Goal: Find specific page/section: Find specific page/section

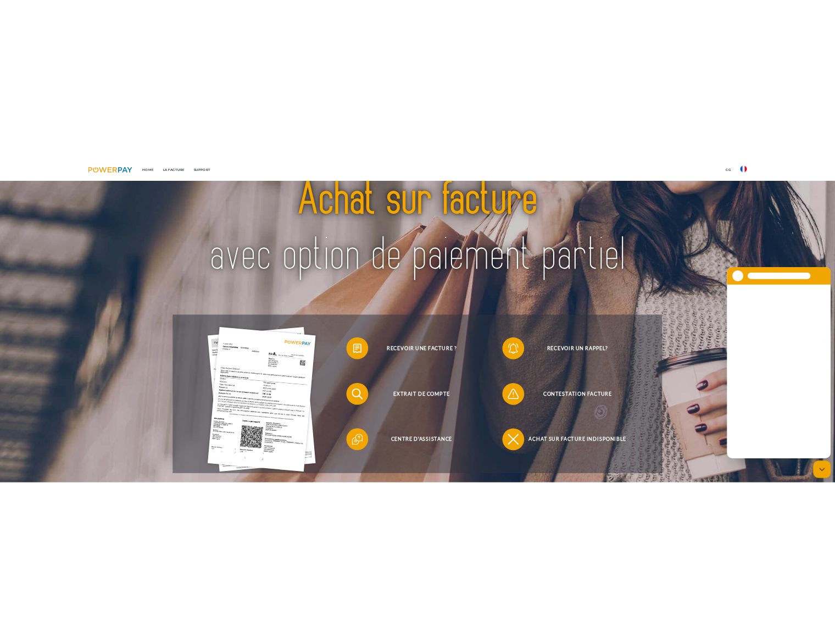
scroll to position [110, 0]
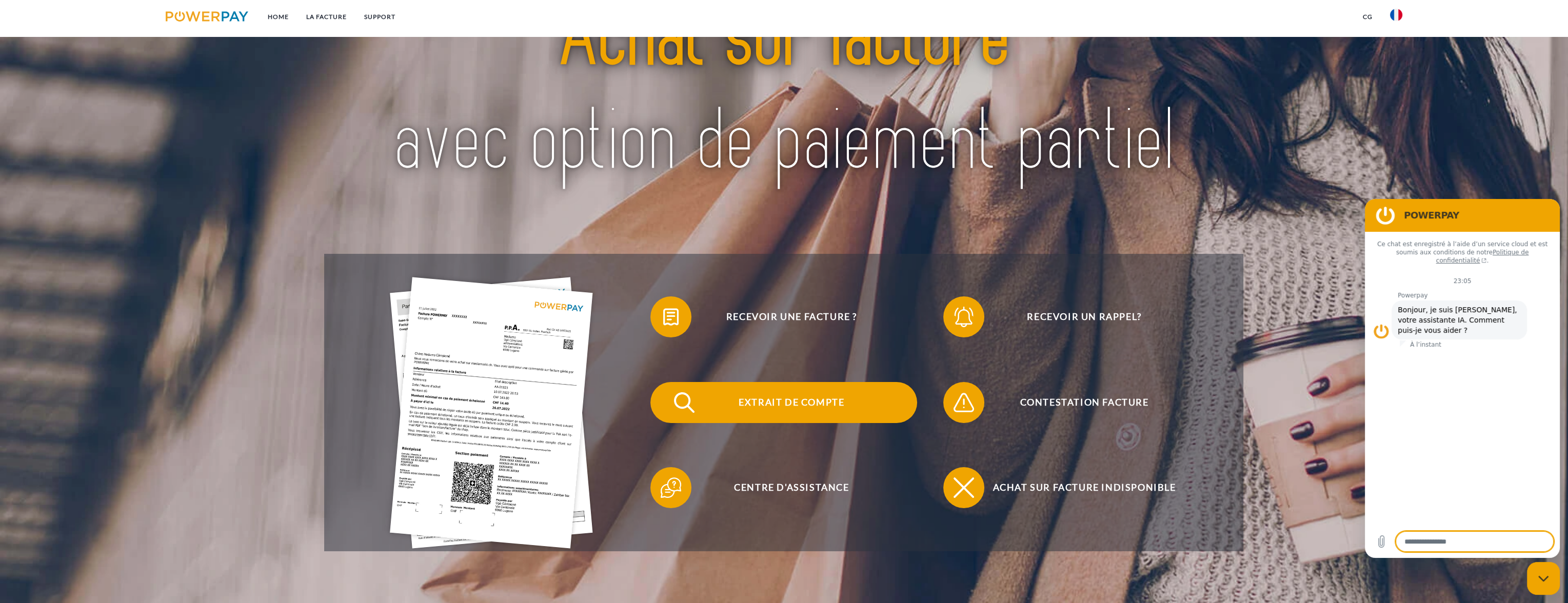
click at [802, 404] on span "Extrait de compte" at bounding box center [791, 402] width 251 height 41
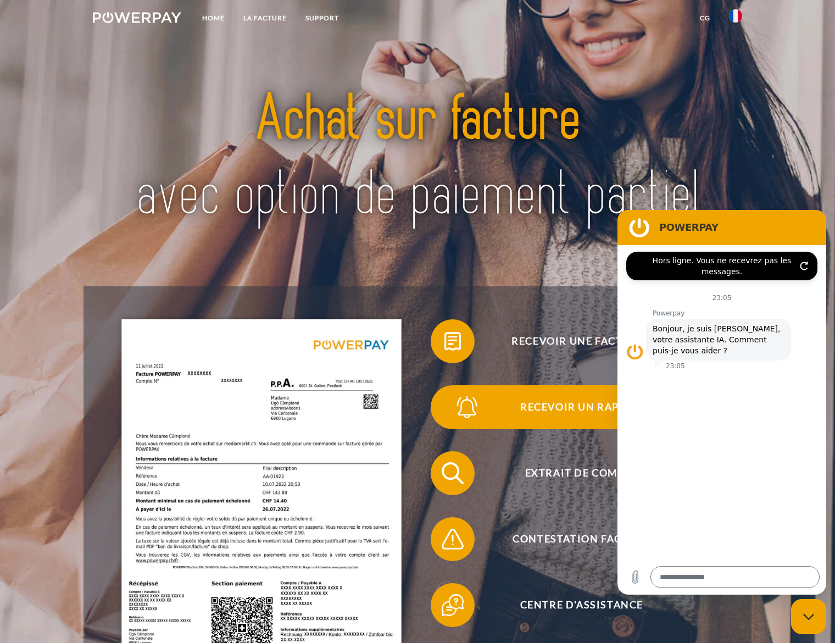
scroll to position [0, 0]
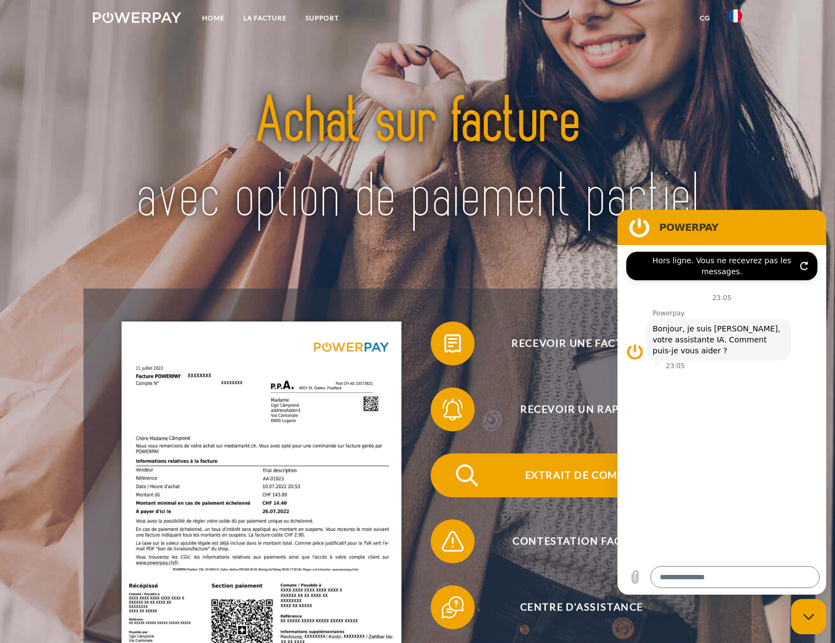
click at [555, 470] on span "Extrait de compte" at bounding box center [581, 475] width 269 height 44
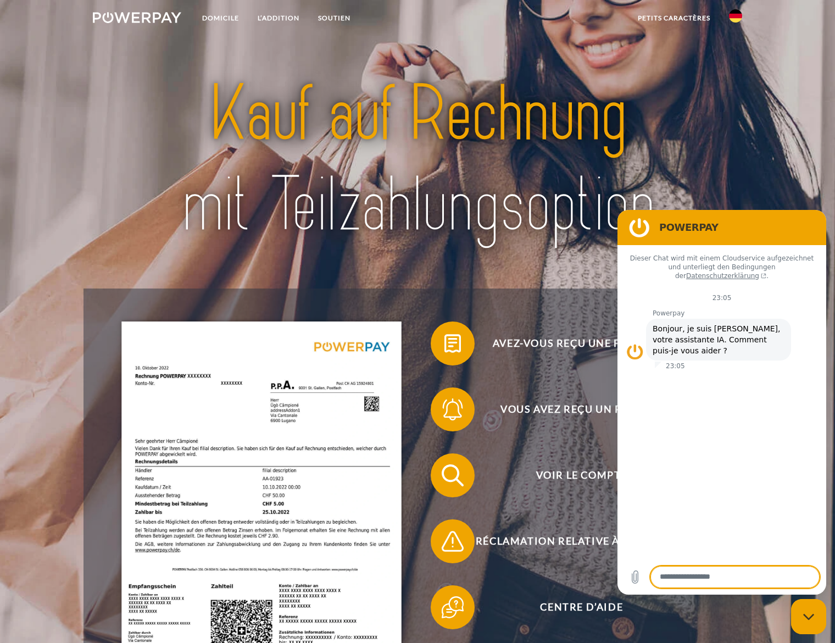
click at [739, 16] on img at bounding box center [735, 15] width 13 height 13
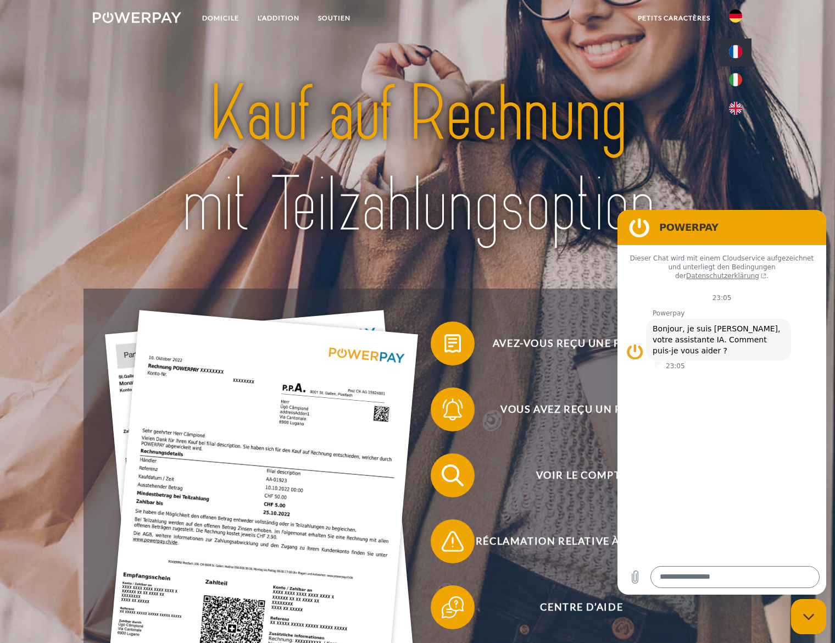
click at [739, 52] on img at bounding box center [735, 51] width 13 height 13
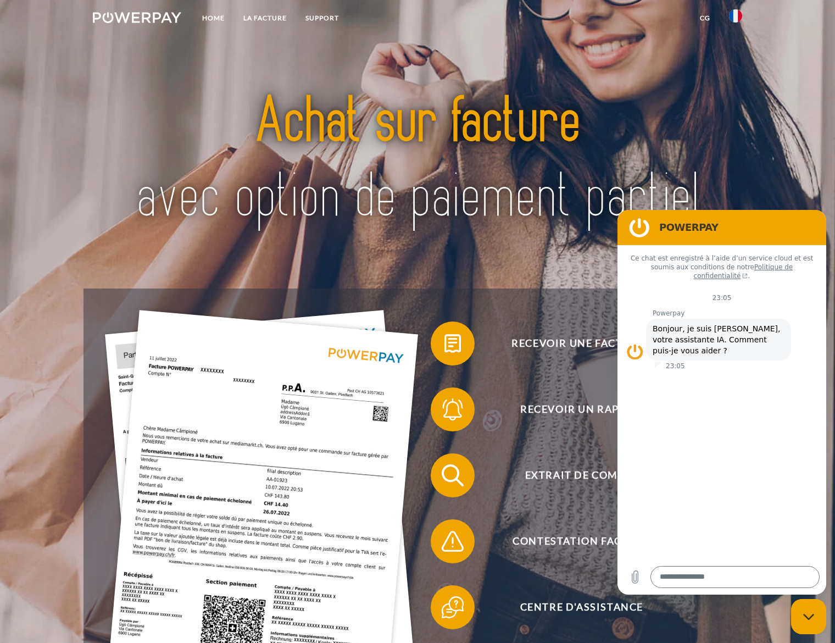
click at [811, 622] on div "Fermer la fenêtre de messagerie" at bounding box center [809, 616] width 33 height 33
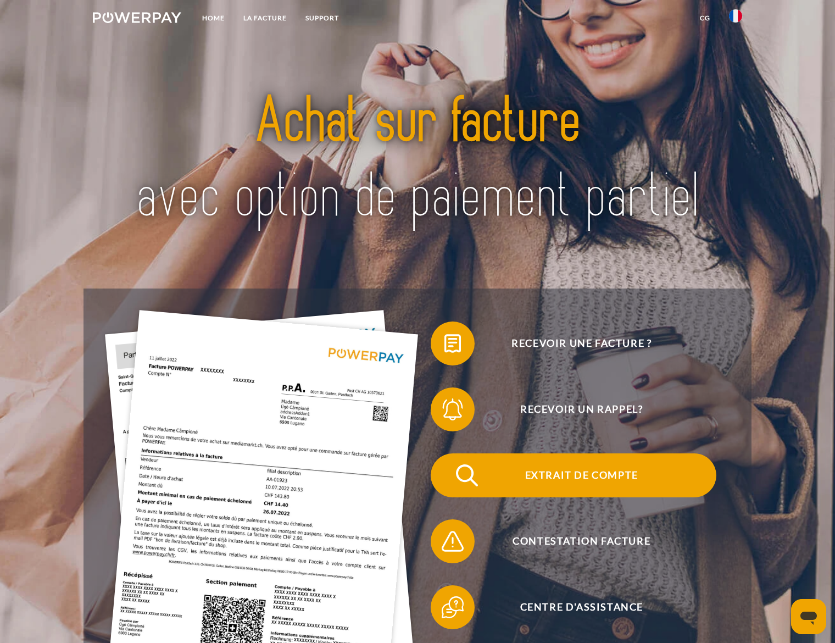
click at [558, 471] on span "Extrait de compte" at bounding box center [581, 475] width 269 height 44
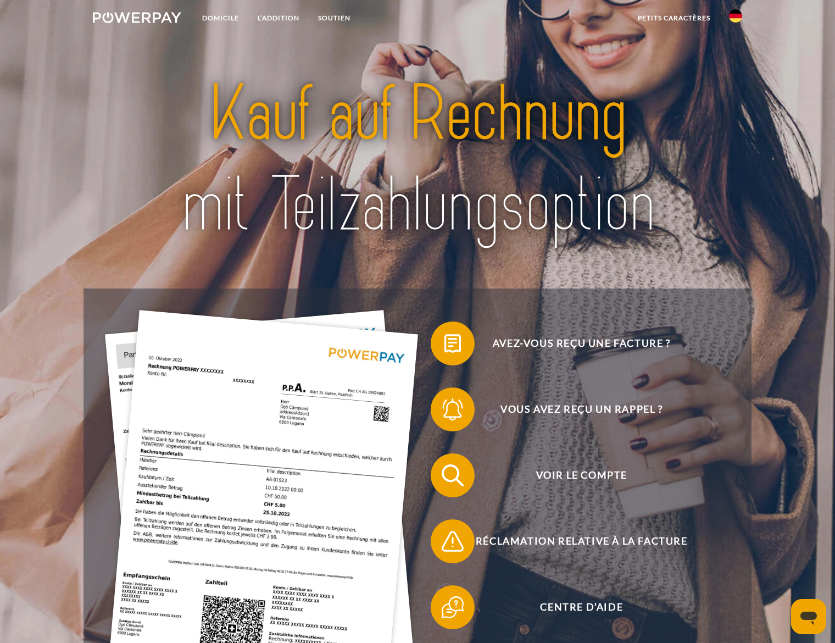
click at [736, 13] on img at bounding box center [735, 15] width 13 height 13
click at [736, 49] on img at bounding box center [735, 51] width 13 height 13
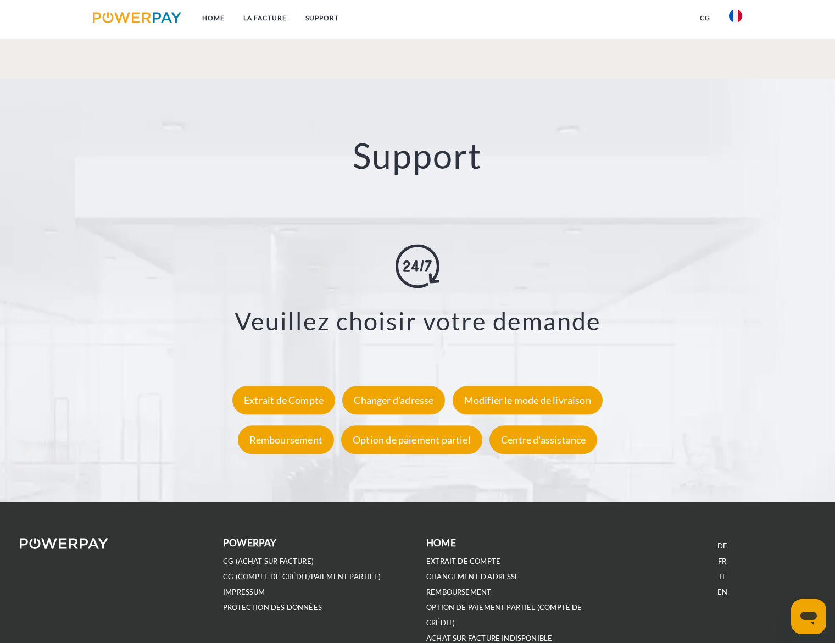
scroll to position [1909, 0]
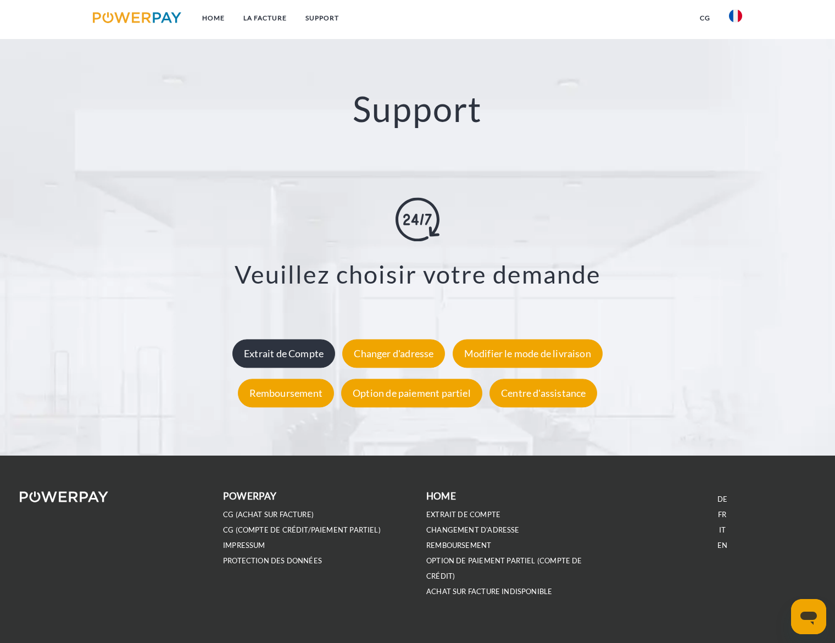
click at [275, 351] on div "Extrait de Compte" at bounding box center [283, 353] width 103 height 29
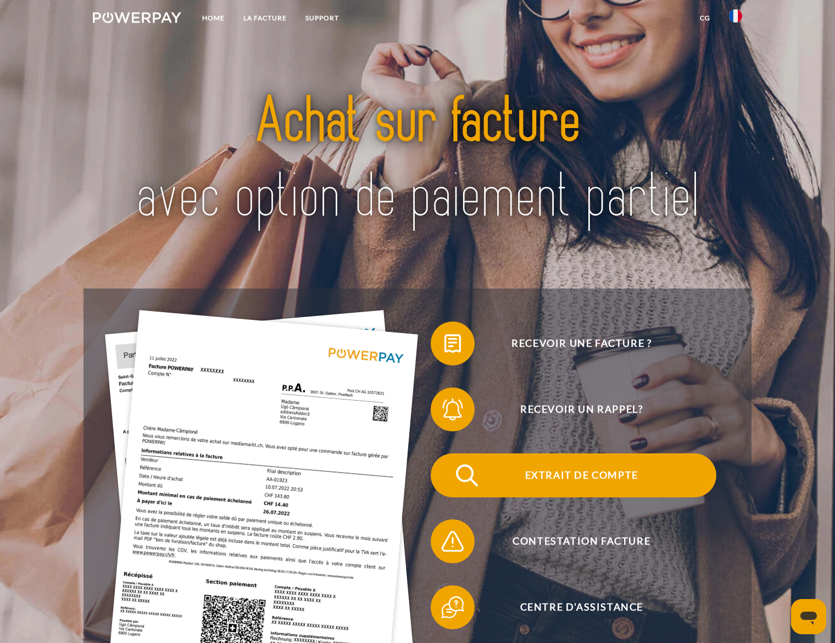
click at [592, 478] on span "Extrait de compte" at bounding box center [581, 475] width 269 height 44
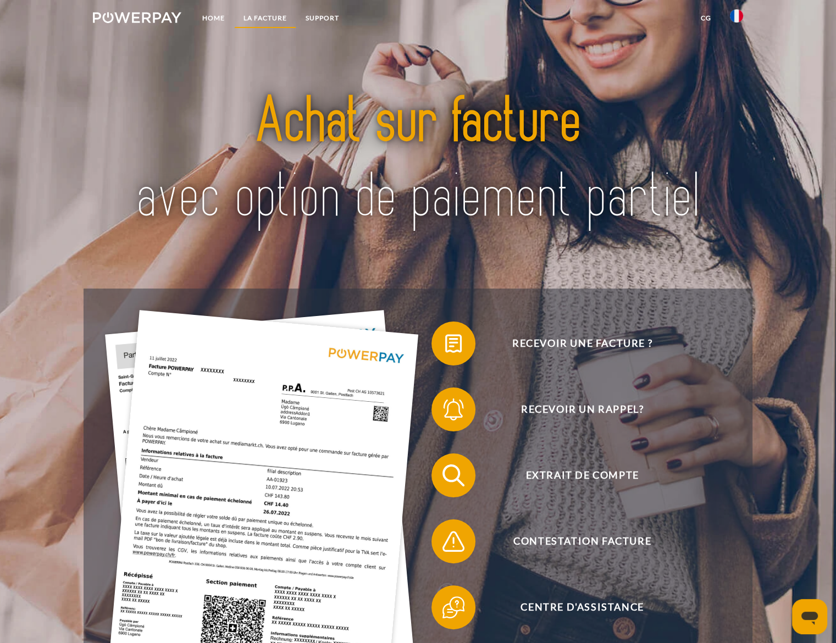
click at [261, 15] on link "LA FACTURE" at bounding box center [265, 18] width 62 height 20
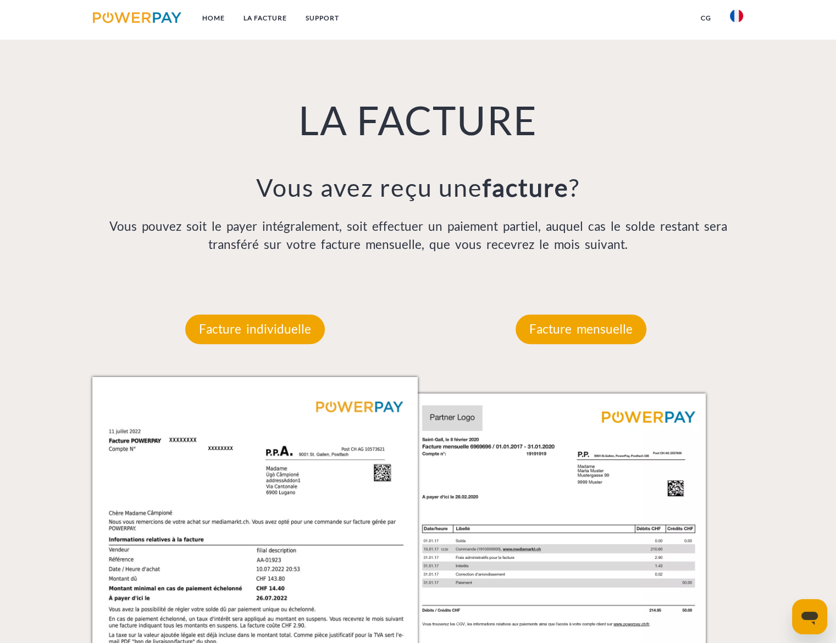
scroll to position [818, 0]
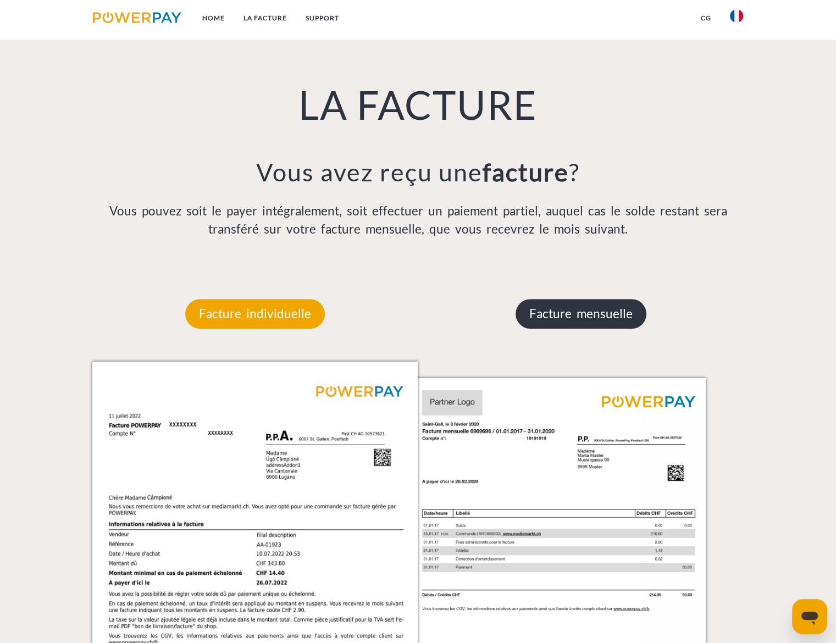
click at [616, 312] on p "Facture mensuelle" at bounding box center [581, 314] width 131 height 30
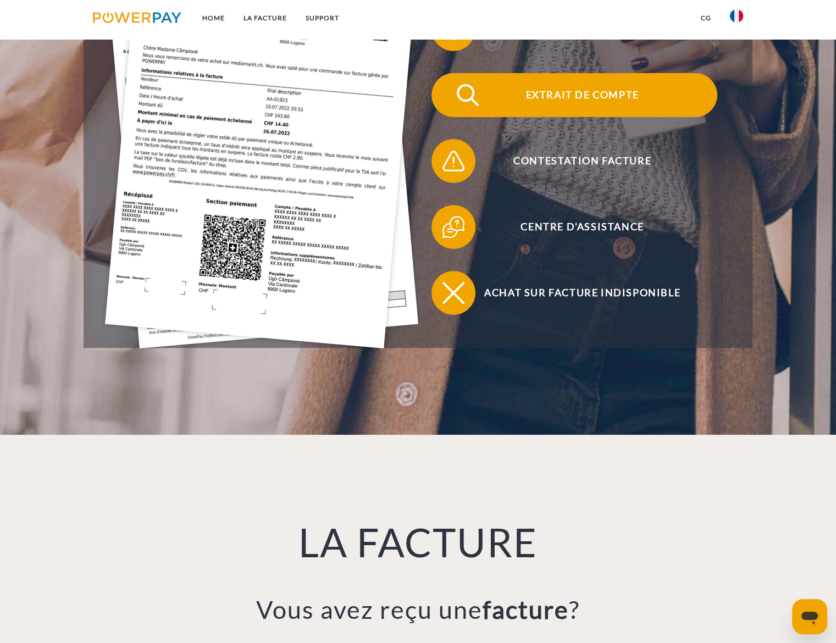
scroll to position [323, 0]
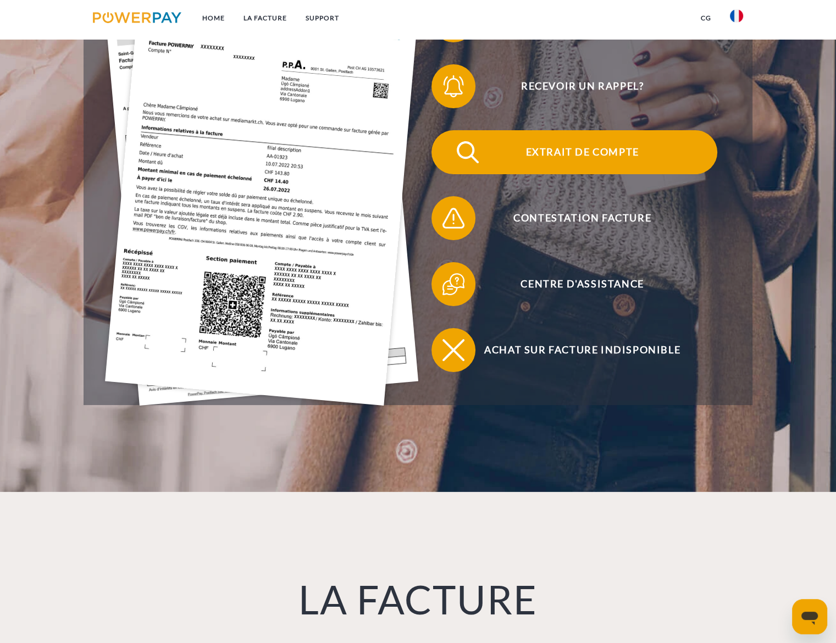
click at [574, 150] on span "Extrait de compte" at bounding box center [581, 152] width 269 height 44
